Goal: Transaction & Acquisition: Purchase product/service

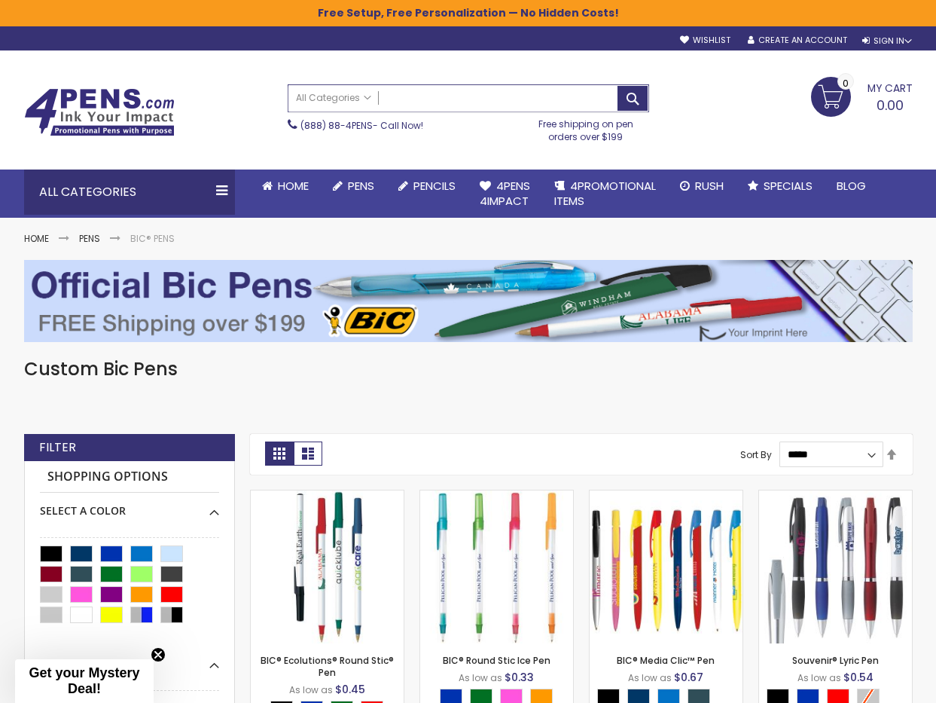
click at [409, 98] on input "Search" at bounding box center [468, 98] width 360 height 26
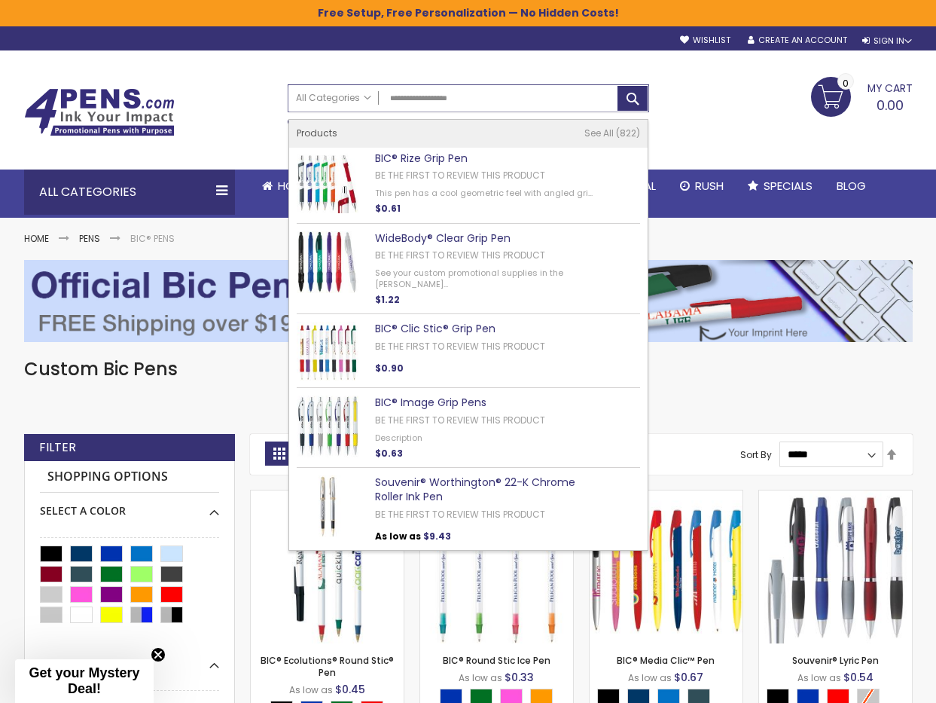
type input "**********"
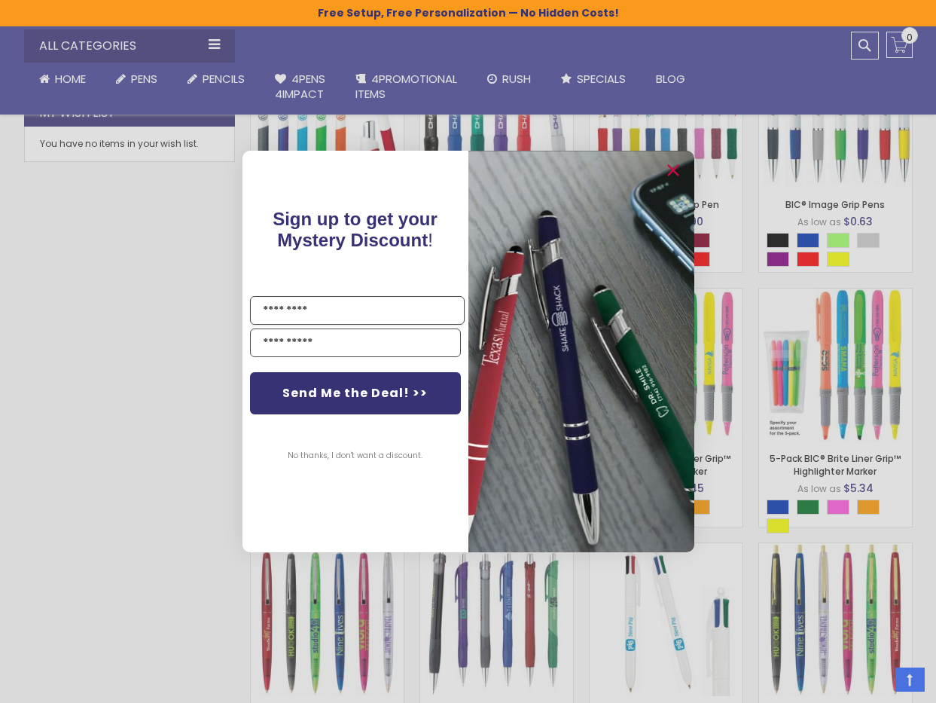
scroll to position [753, 0]
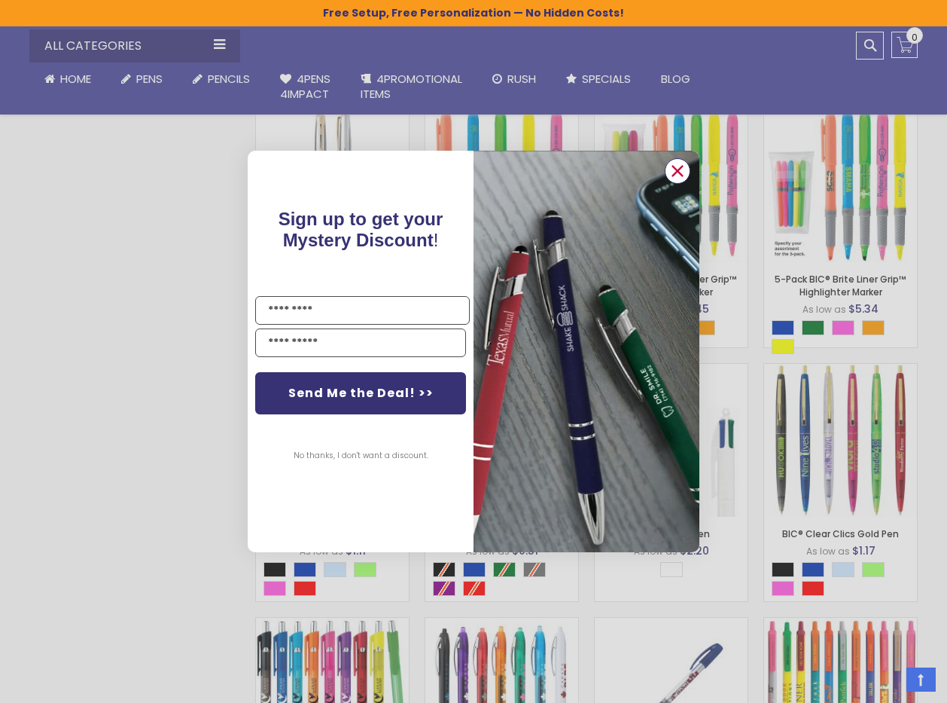
click at [678, 172] on icon "Close dialog" at bounding box center [678, 171] width 10 height 10
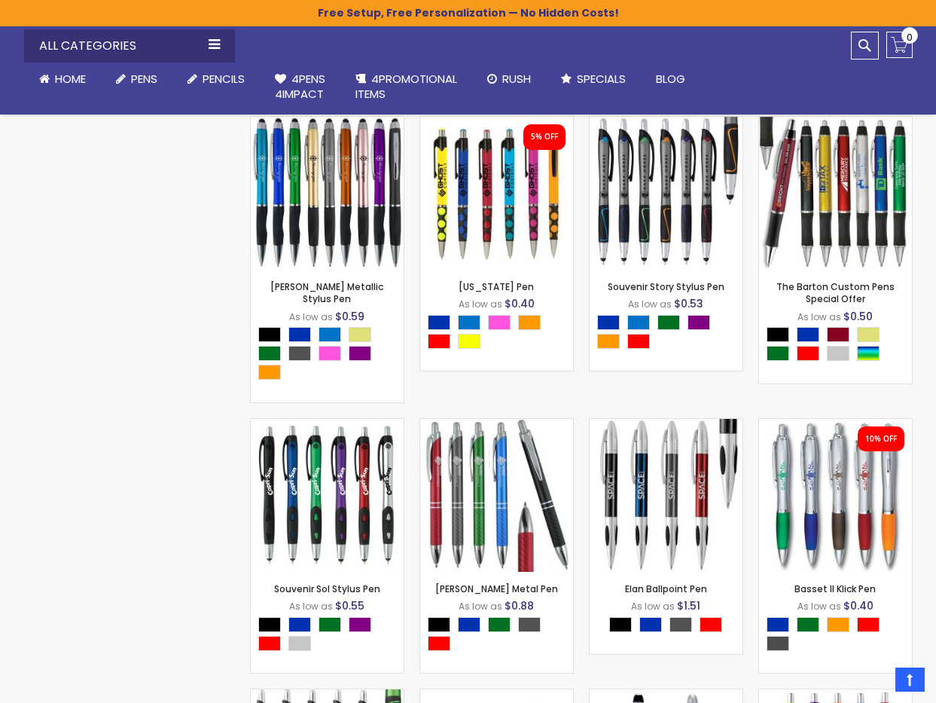
scroll to position [5723, 0]
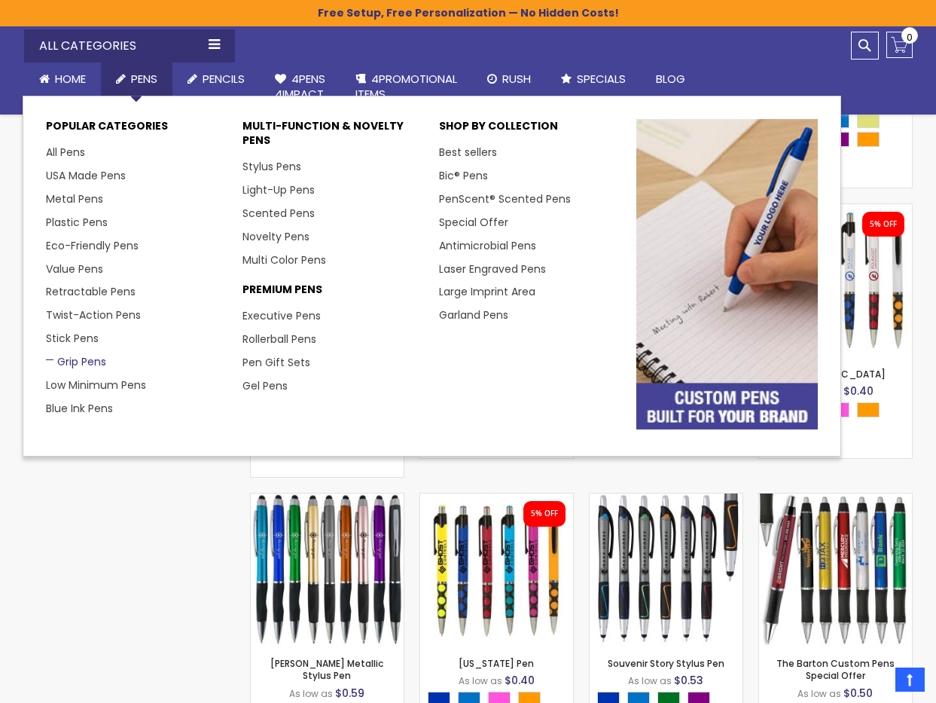
click at [84, 358] on link "Grip Pens" at bounding box center [76, 361] width 60 height 15
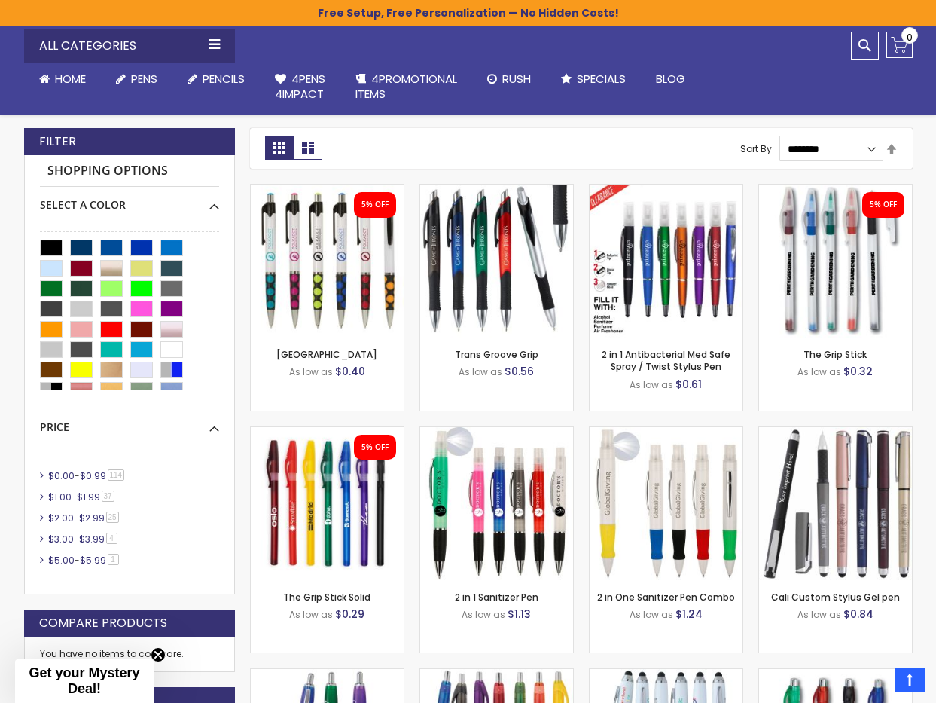
scroll to position [151, 0]
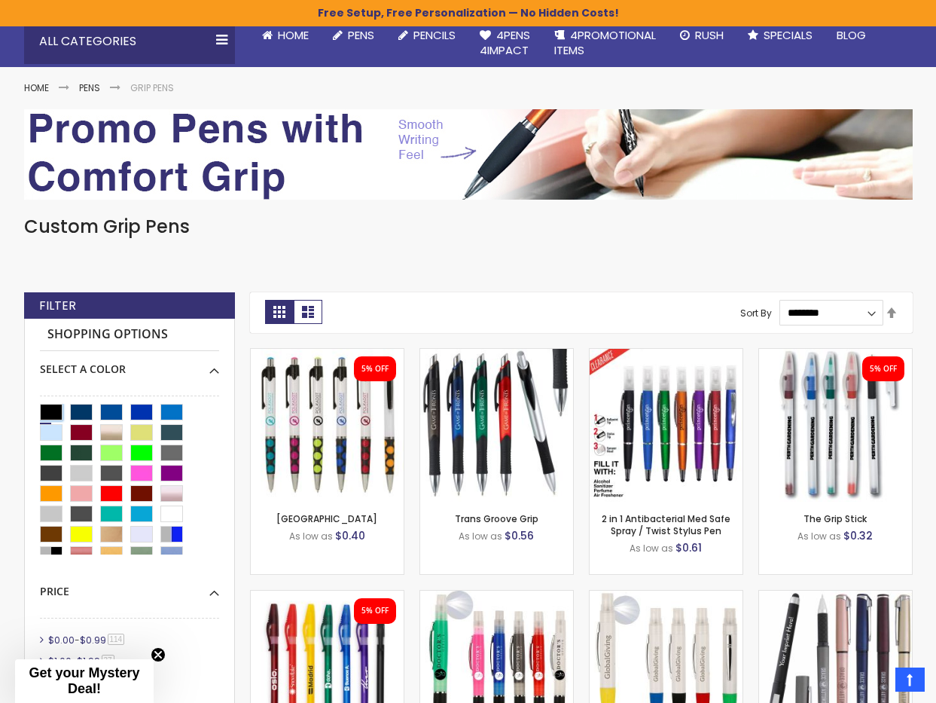
click at [51, 415] on div "Black" at bounding box center [51, 412] width 23 height 17
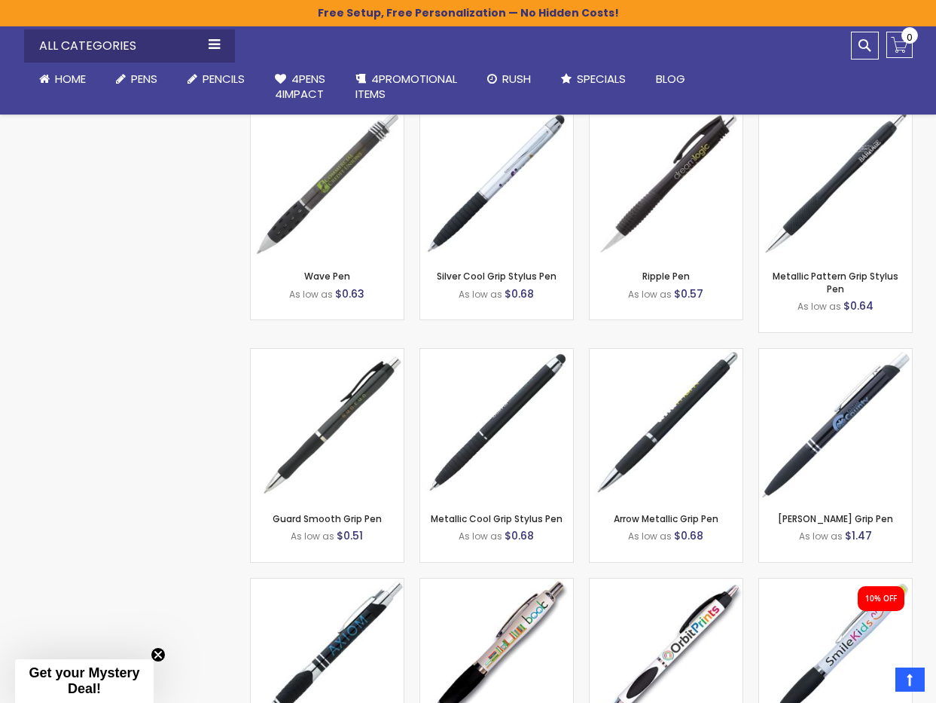
scroll to position [1355, 0]
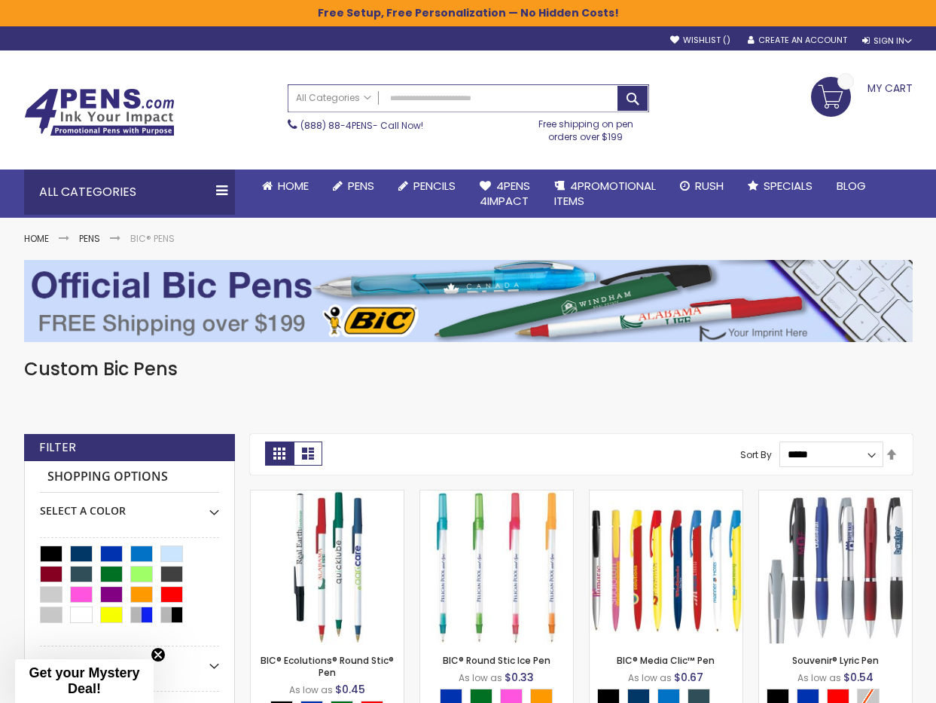
click at [440, 102] on input "Search" at bounding box center [468, 98] width 360 height 26
type input "**********"
click at [617, 86] on button "Search" at bounding box center [632, 98] width 30 height 25
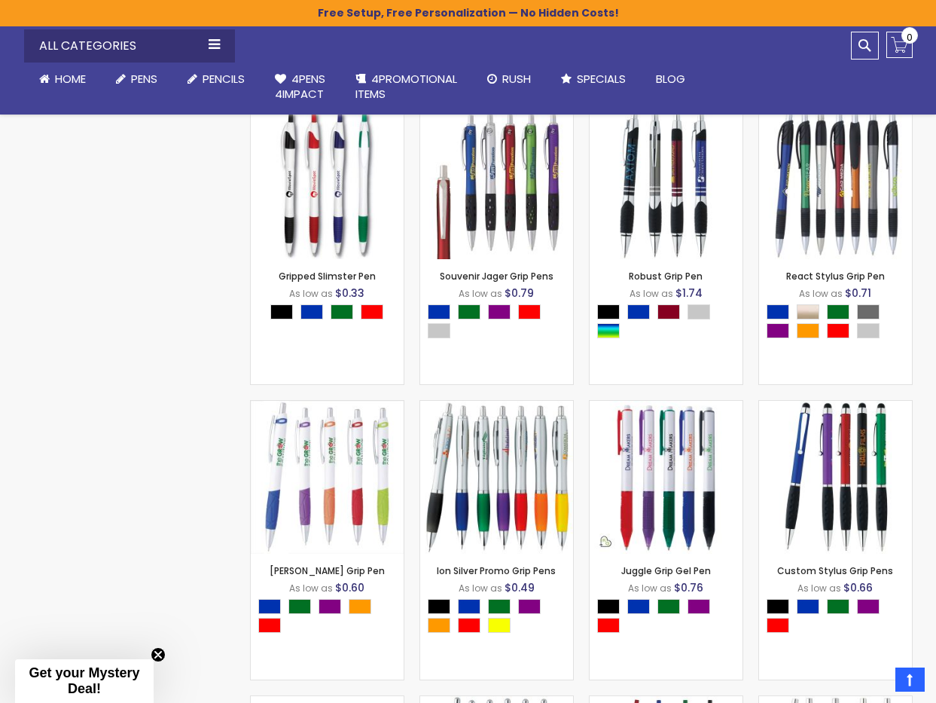
scroll to position [579, 0]
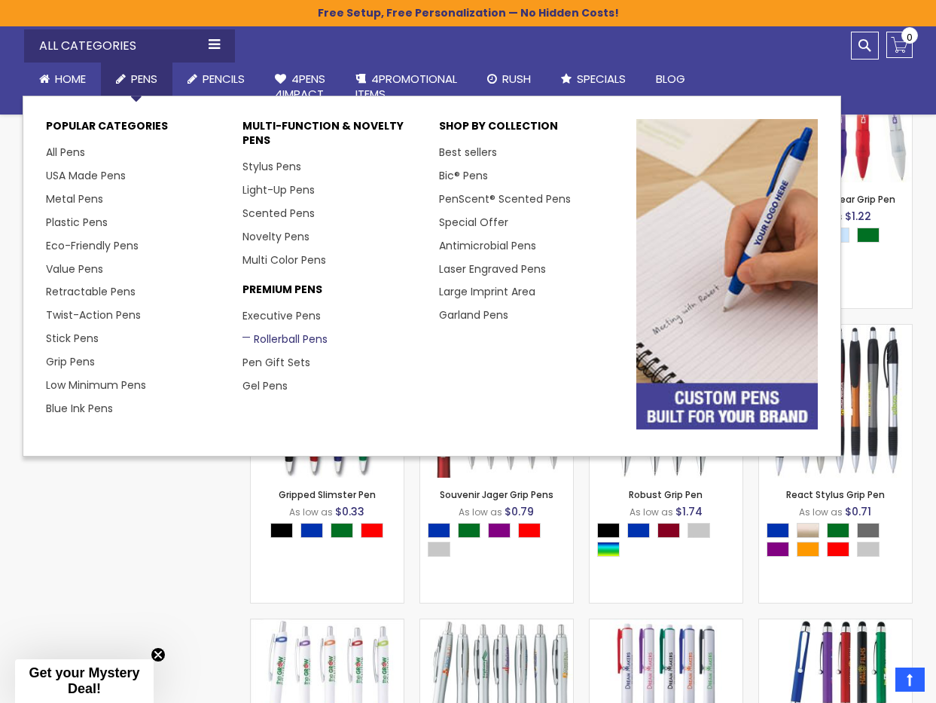
click at [274, 336] on link "Rollerball Pens" at bounding box center [284, 338] width 85 height 15
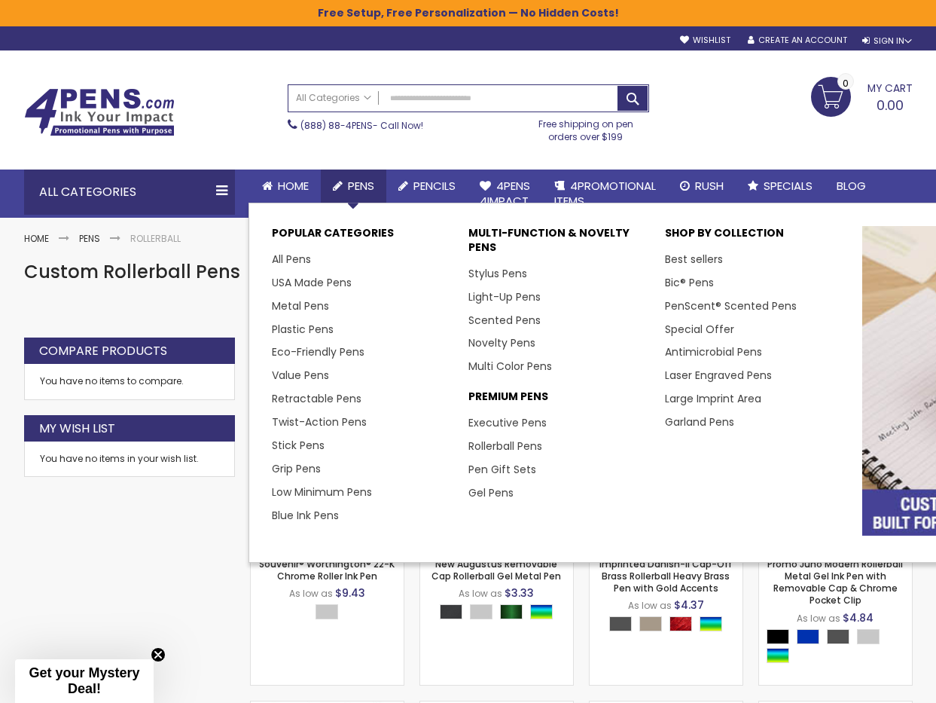
click at [363, 182] on span "Pens" at bounding box center [361, 186] width 26 height 16
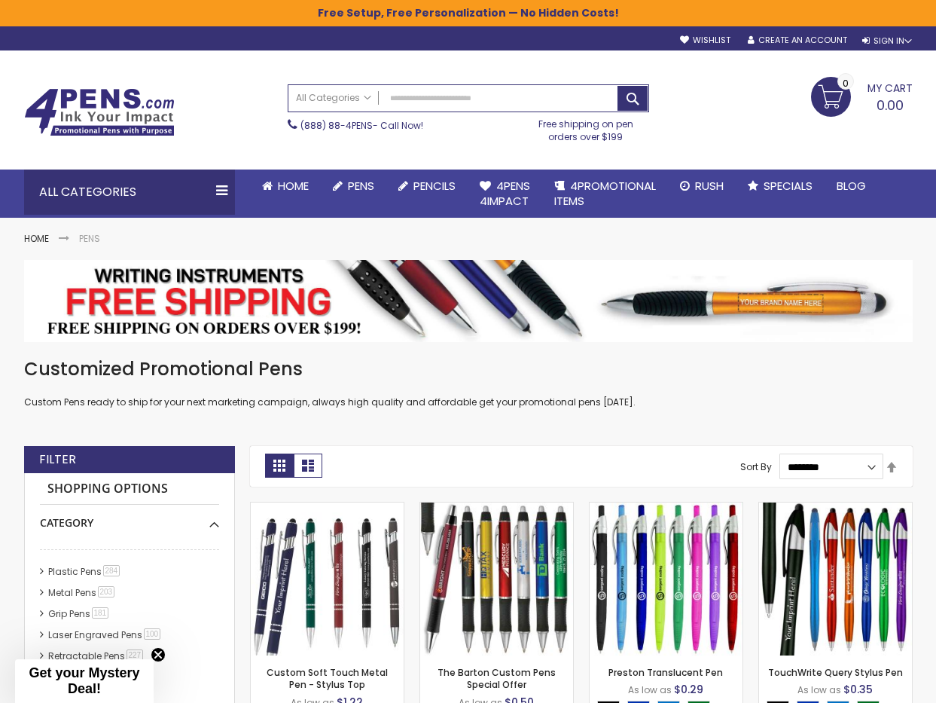
scroll to position [151, 0]
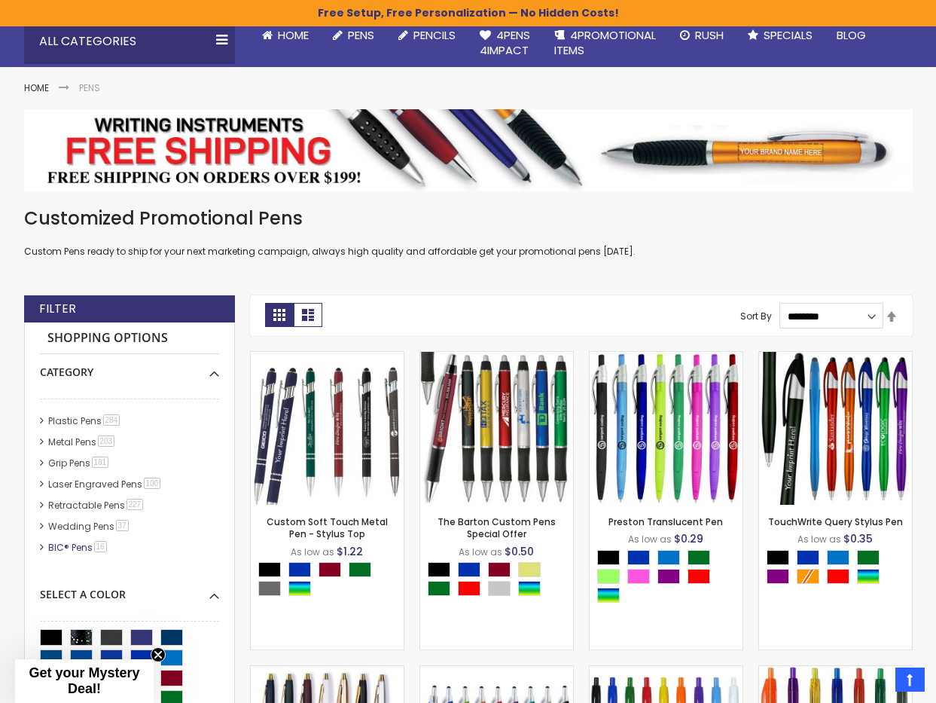
click at [78, 548] on link "BIC® Pens 16 item" at bounding box center [78, 547] width 68 height 13
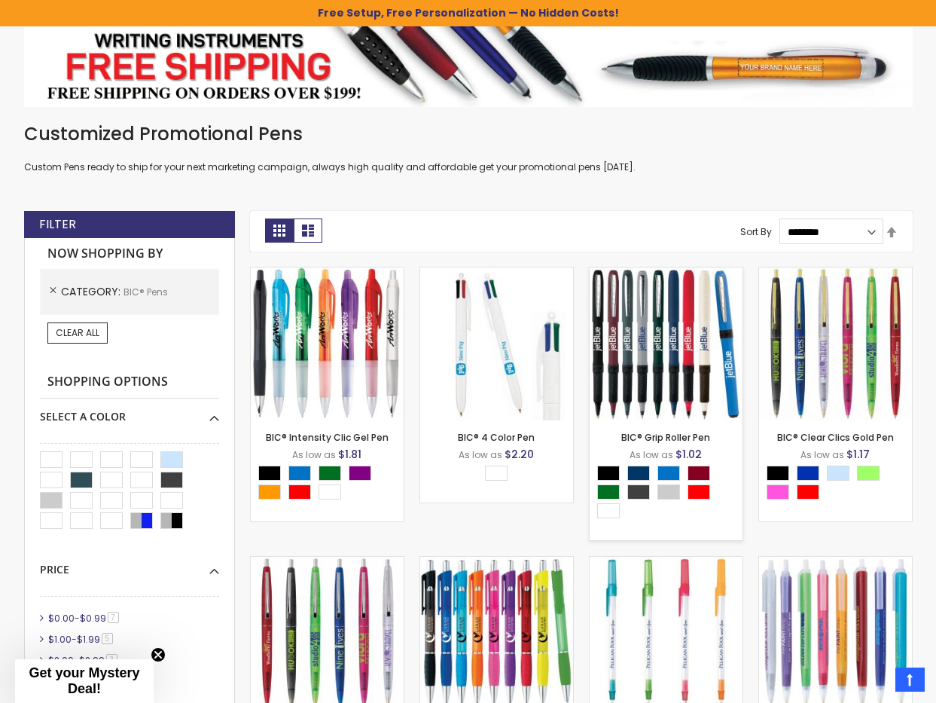
scroll to position [226, 0]
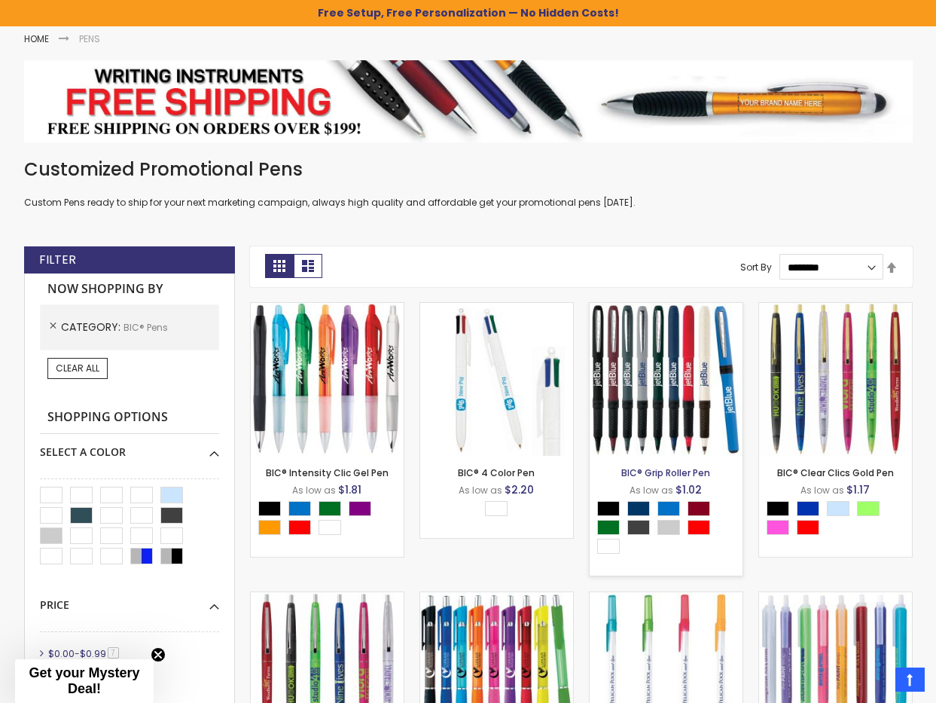
click at [656, 470] on link "BIC® Grip Roller Pen" at bounding box center [665, 472] width 89 height 13
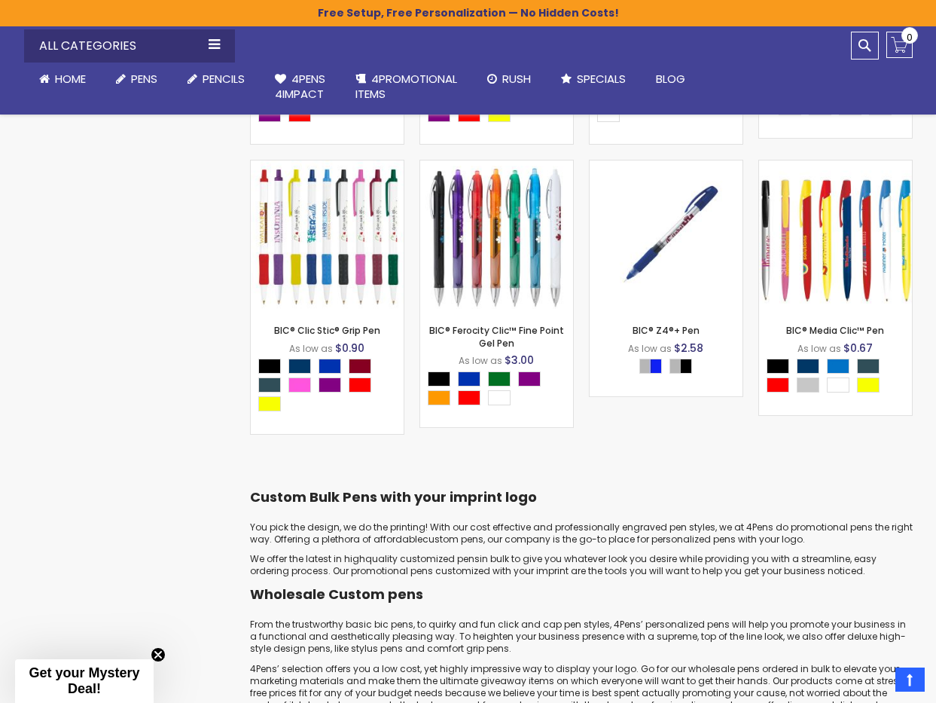
scroll to position [1205, 0]
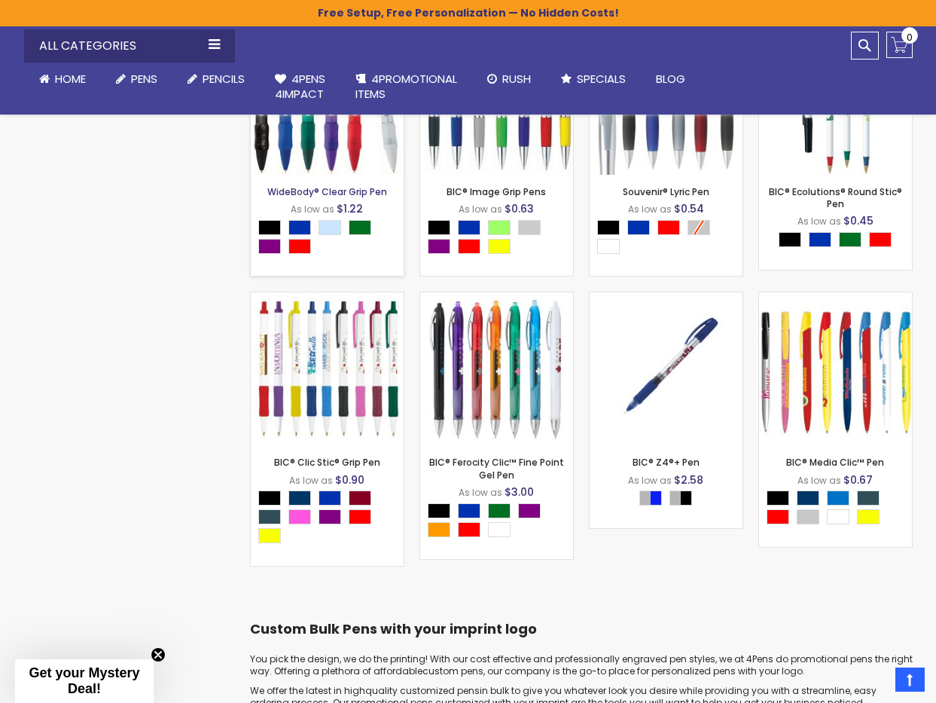
scroll to position [1054, 0]
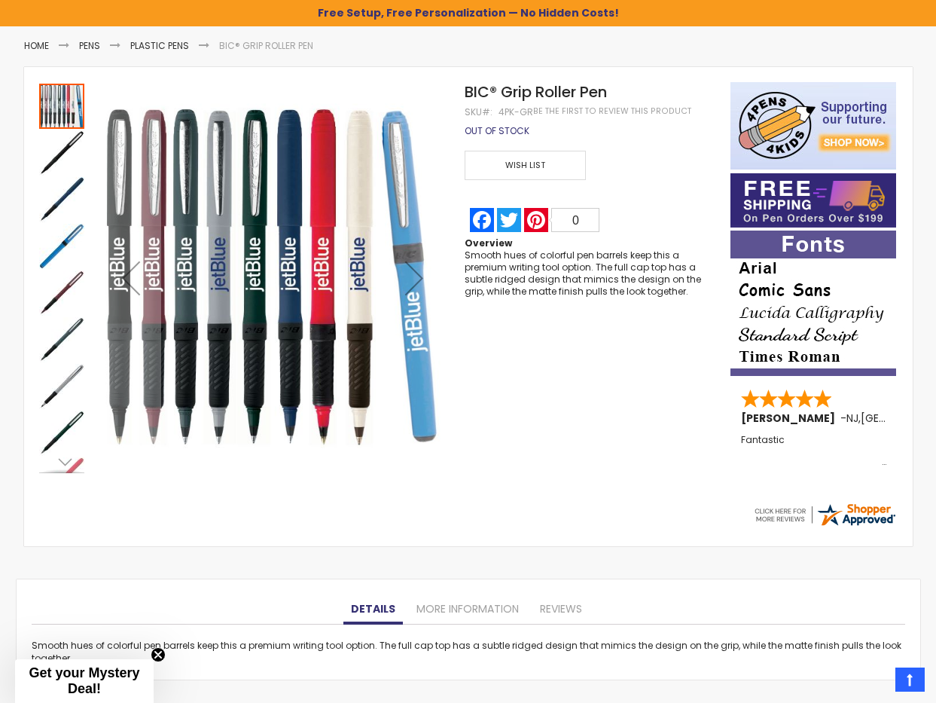
scroll to position [75, 0]
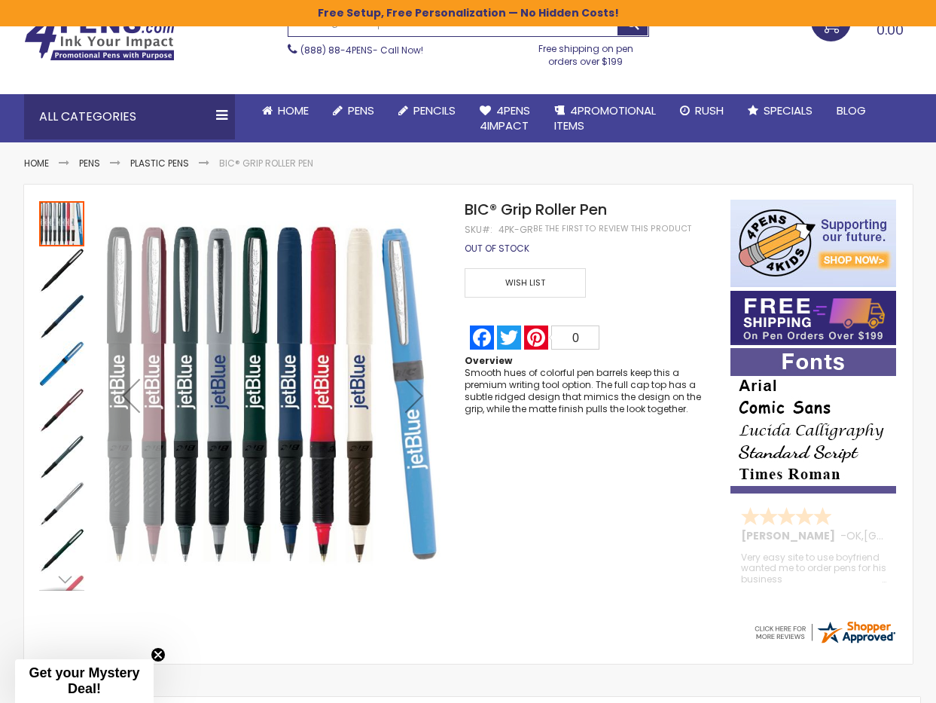
click at [127, 406] on div "Previous" at bounding box center [131, 395] width 60 height 60
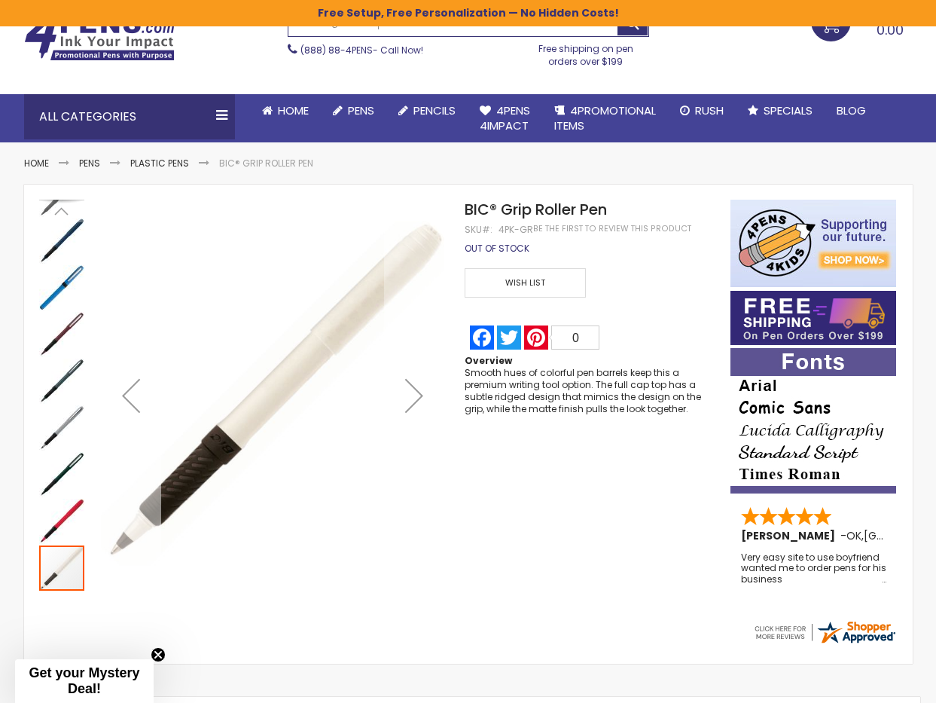
click at [127, 406] on div "Previous" at bounding box center [131, 395] width 60 height 60
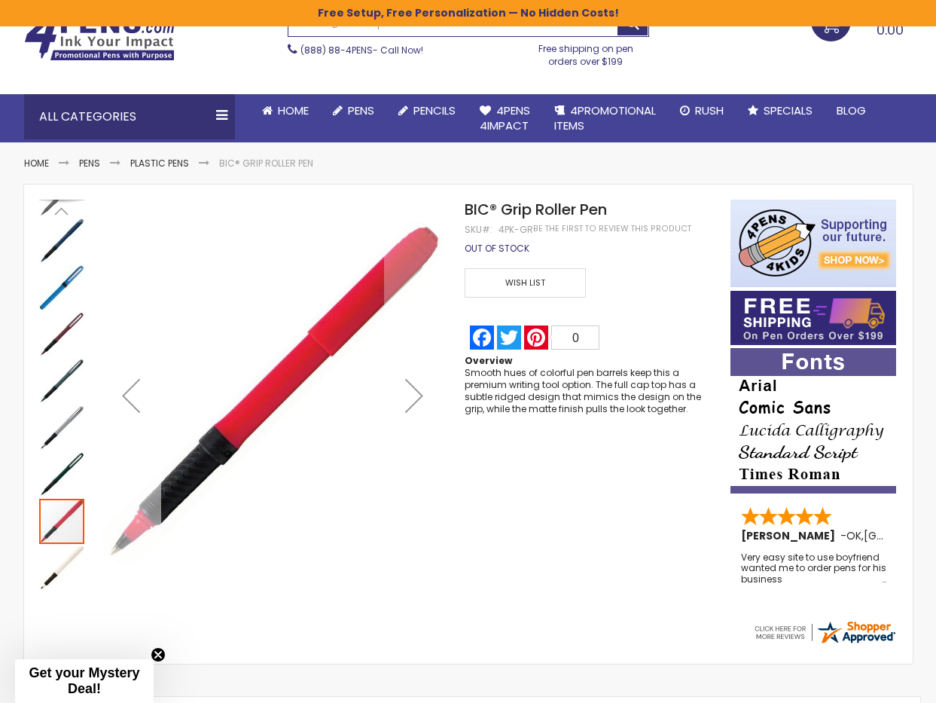
click at [127, 406] on div "Previous" at bounding box center [131, 395] width 60 height 60
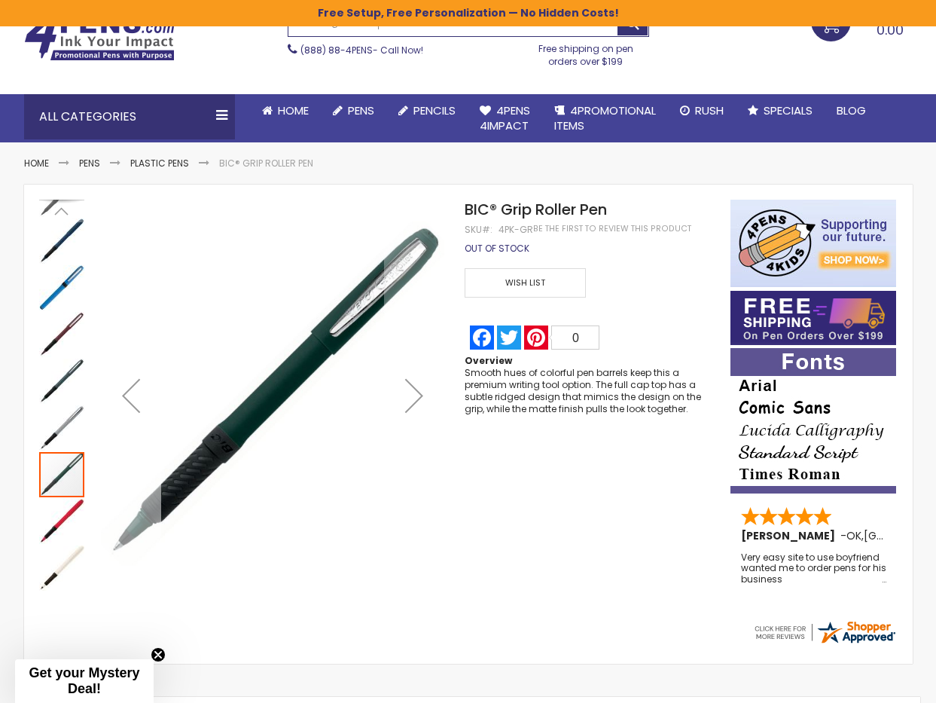
click at [127, 406] on div "Previous" at bounding box center [131, 395] width 60 height 60
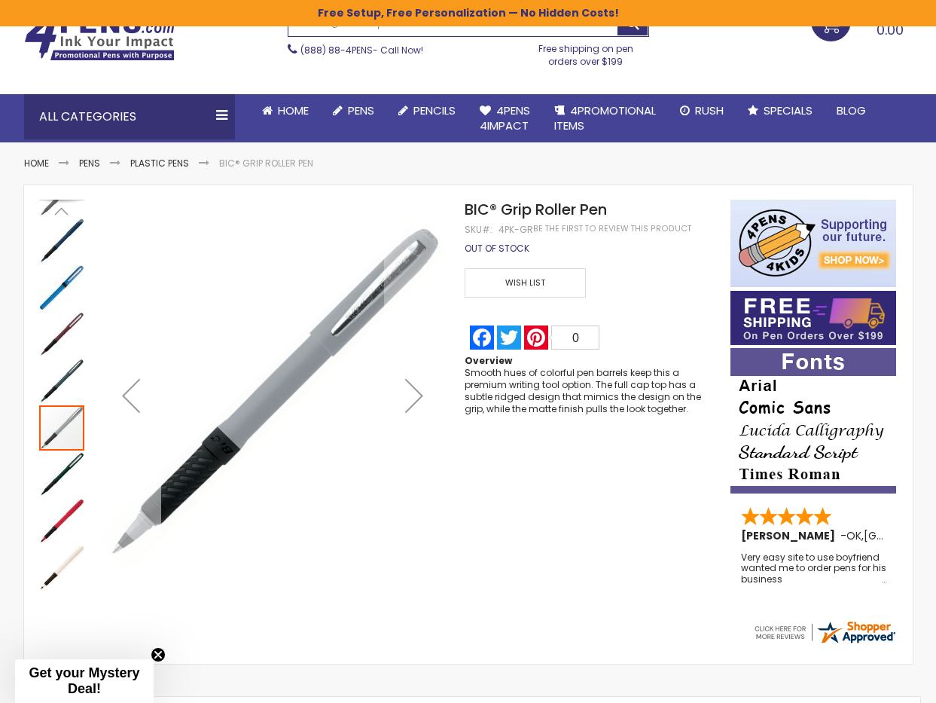
click at [127, 406] on div "Previous" at bounding box center [131, 395] width 60 height 60
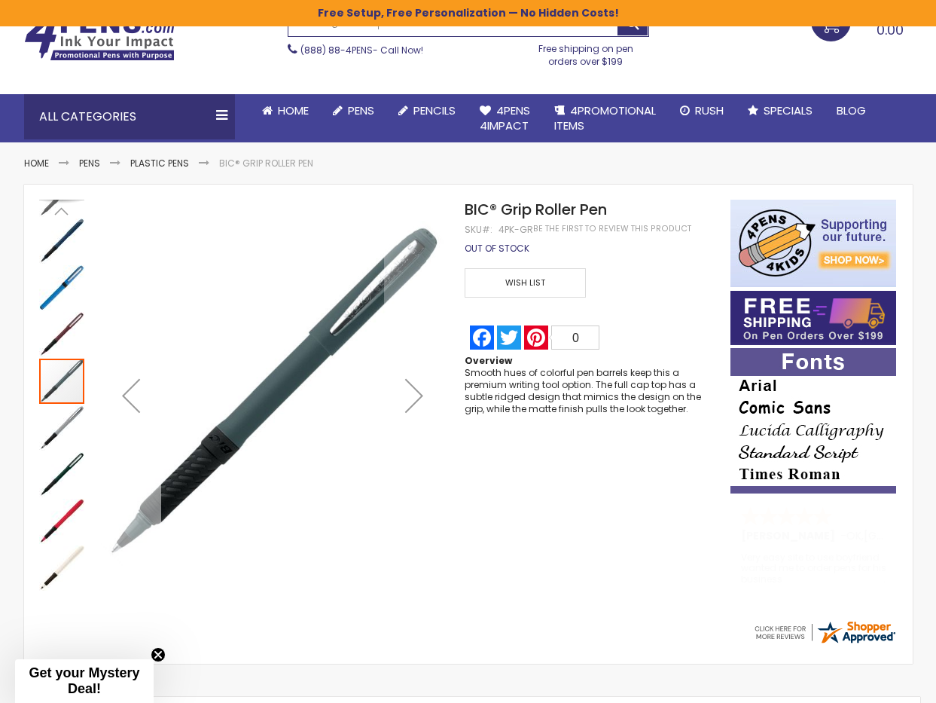
click at [127, 406] on div "Previous" at bounding box center [131, 395] width 60 height 60
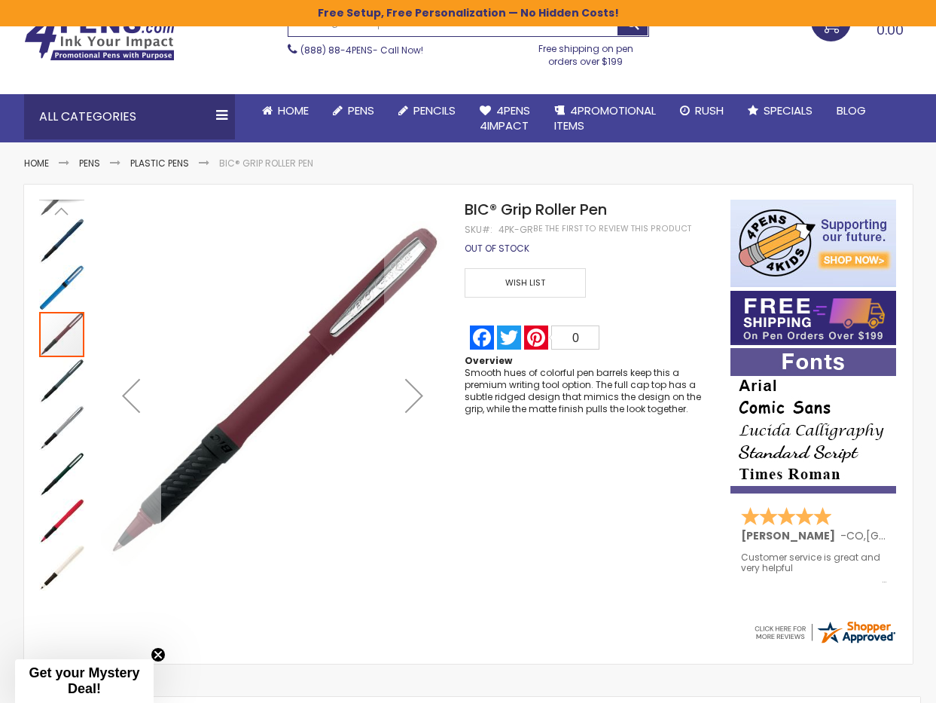
click at [127, 406] on div "Previous" at bounding box center [131, 395] width 60 height 60
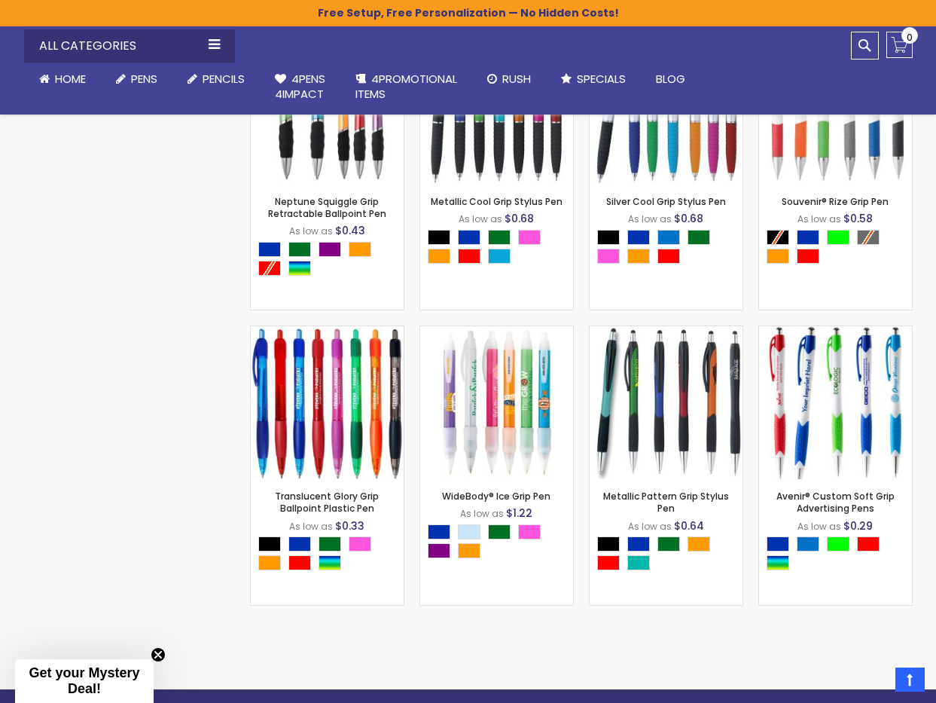
scroll to position [1785, 0]
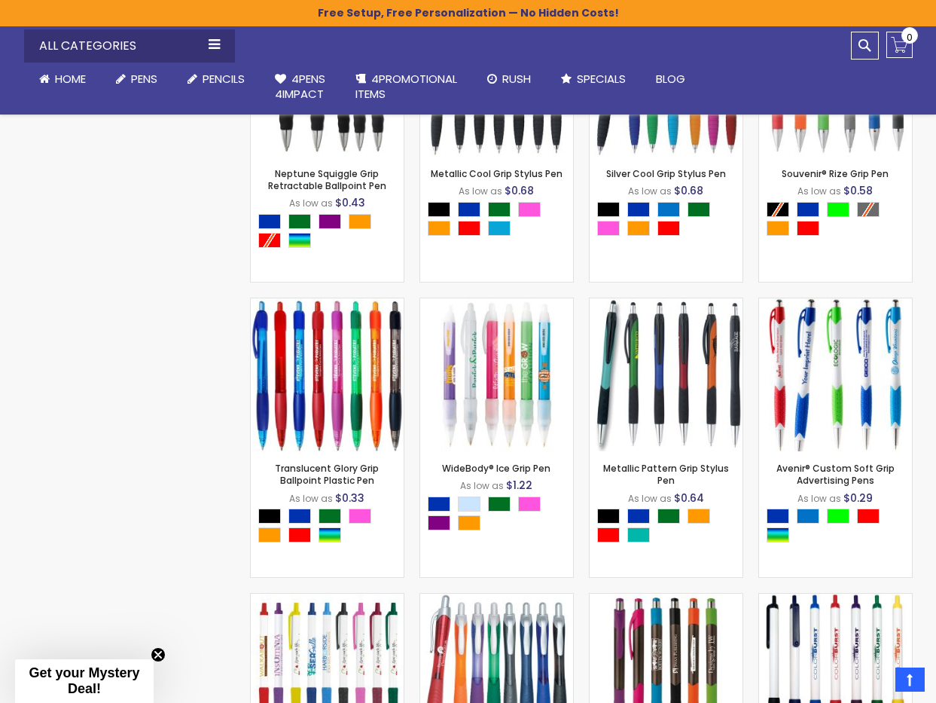
click at [574, 290] on ol "Souvenir® Worthington® 22-K Chrome Roller Ink Pen As low as $9.43 - ** +" at bounding box center [581, 596] width 678 height 3547
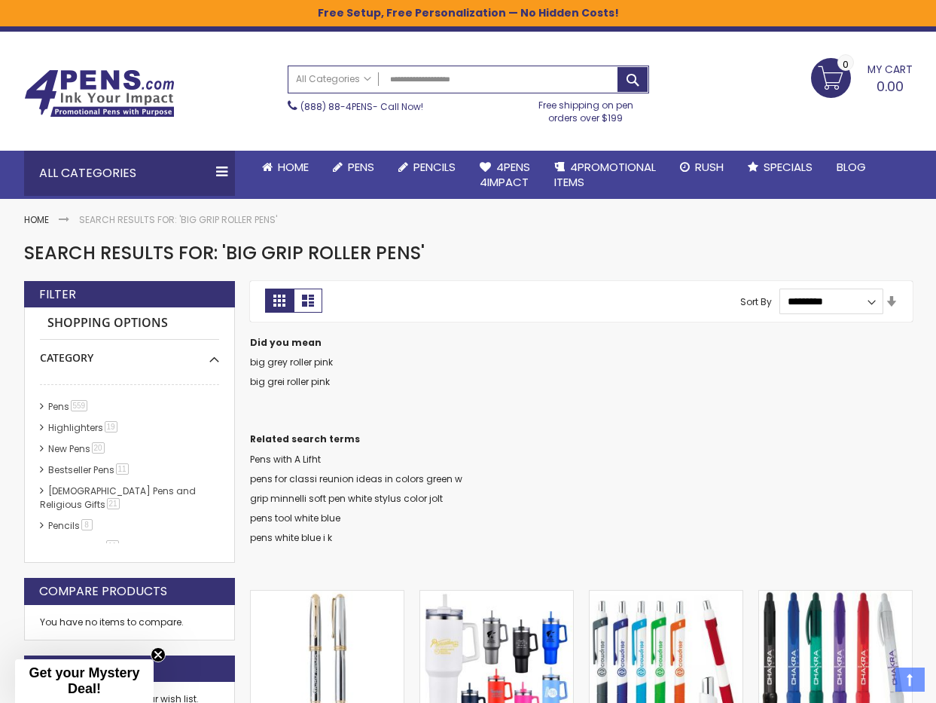
scroll to position [0, 0]
